Goal: Check status: Check status

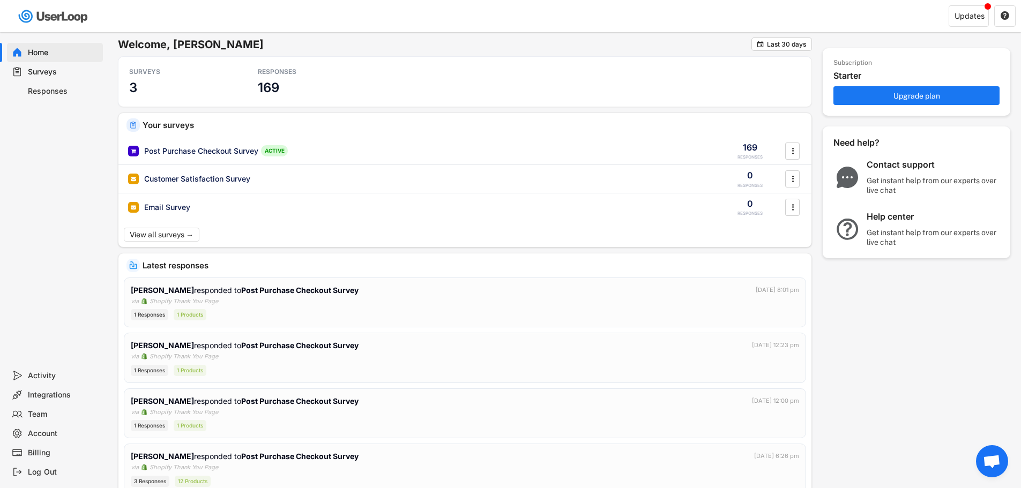
click at [573, 35] on div "Welcome, [PERSON_NAME]  Last 30 days SURVEYS 3 RESPONSES 169 Your surveys Post…" at bounding box center [564, 308] width 914 height 553
drag, startPoint x: 472, startPoint y: 0, endPoint x: 643, endPoint y: 9, distance: 171.3
click at [624, 34] on div "Welcome, [PERSON_NAME]  Last 30 days SURVEYS 3 RESPONSES 169 Your surveys Post…" at bounding box center [564, 308] width 914 height 553
drag, startPoint x: 452, startPoint y: 0, endPoint x: 326, endPoint y: 16, distance: 127.5
click at [326, 16] on div at bounding box center [261, 16] width 523 height 32
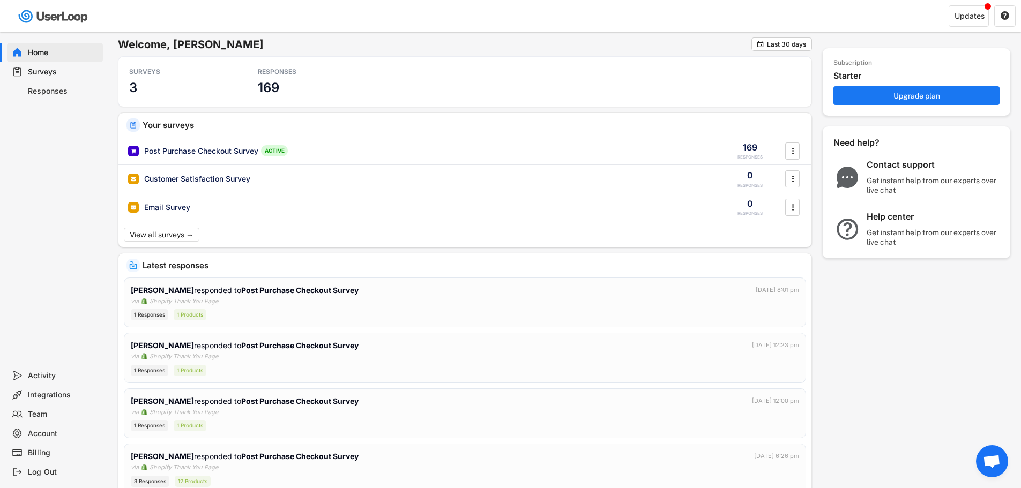
drag, startPoint x: 371, startPoint y: 1, endPoint x: 274, endPoint y: 51, distance: 109.3
click at [274, 51] on h6 "Welcome, [PERSON_NAME]" at bounding box center [435, 45] width 634 height 14
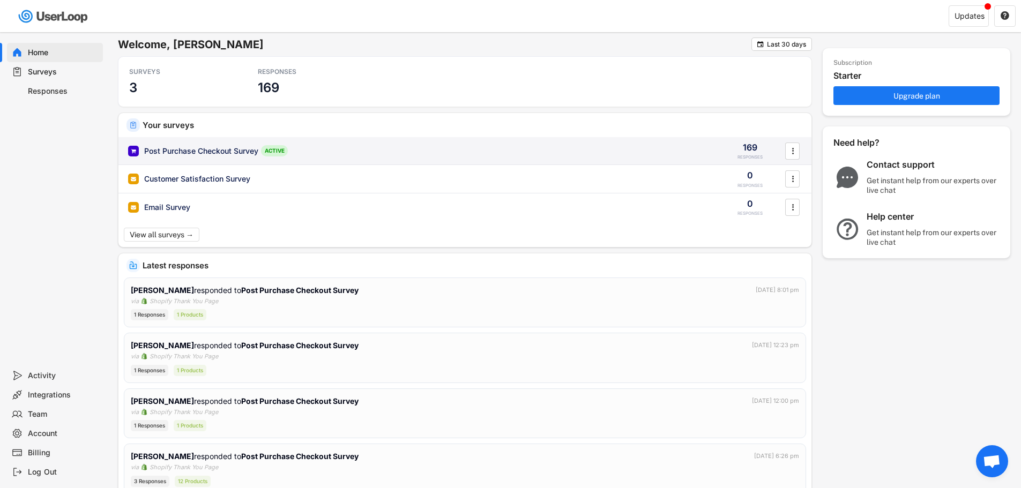
click at [327, 148] on div "Post Purchase Checkout Survey ACTIVE" at bounding box center [419, 150] width 583 height 11
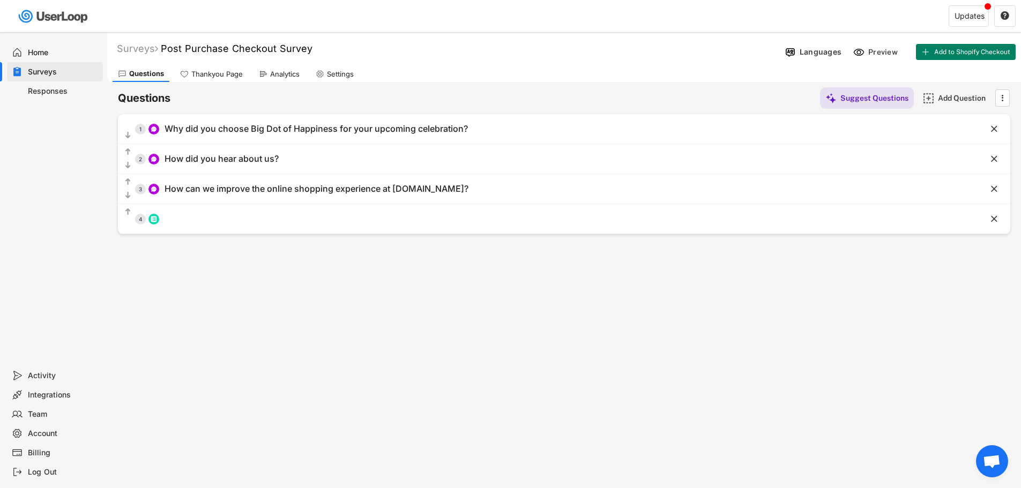
drag, startPoint x: 517, startPoint y: 313, endPoint x: 580, endPoint y: 308, distance: 63.0
click at [580, 308] on div "Surveys Post Purchase Checkout Survey Languages Preview Add to Shopify Checkout…" at bounding box center [564, 290] width 914 height 517
click at [56, 54] on div "Home" at bounding box center [63, 53] width 71 height 10
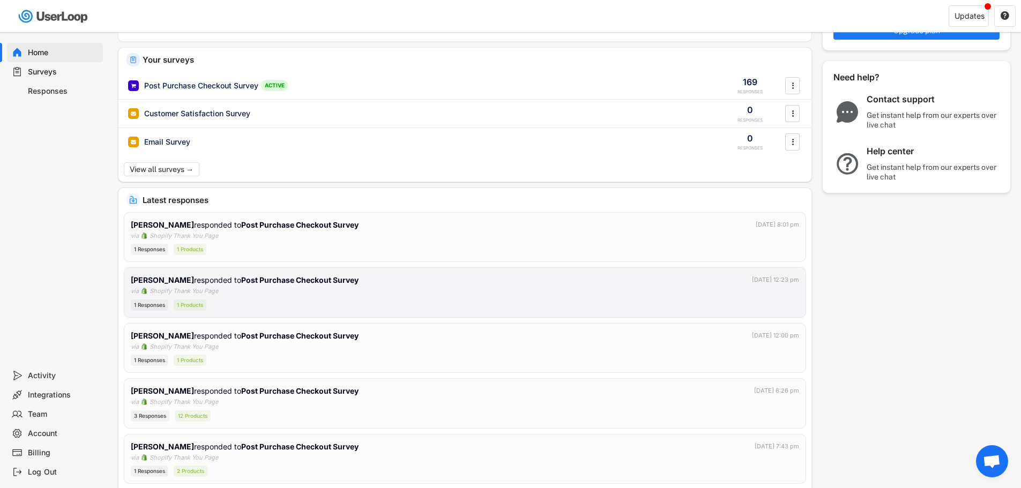
scroll to position [107, 0]
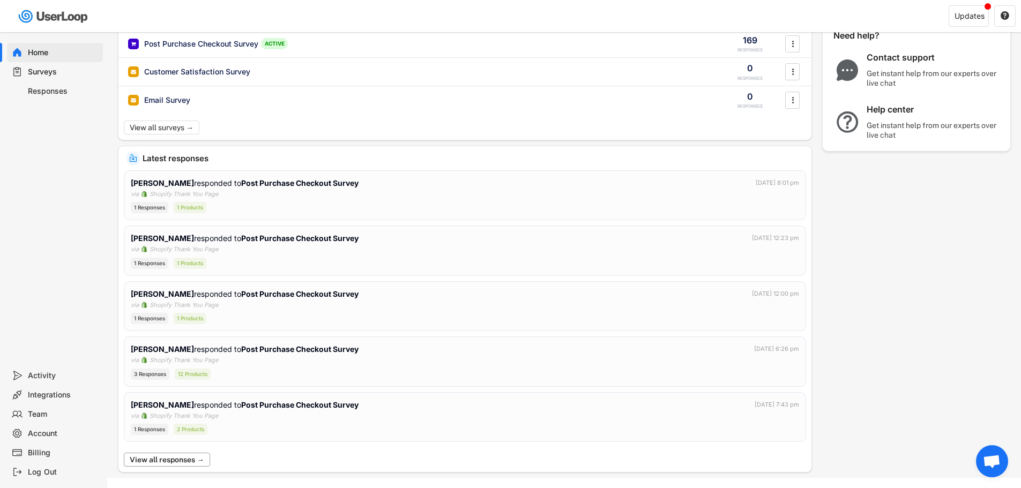
click at [180, 464] on button "View all responses →" at bounding box center [167, 460] width 86 height 14
